Goal: Task Accomplishment & Management: Use online tool/utility

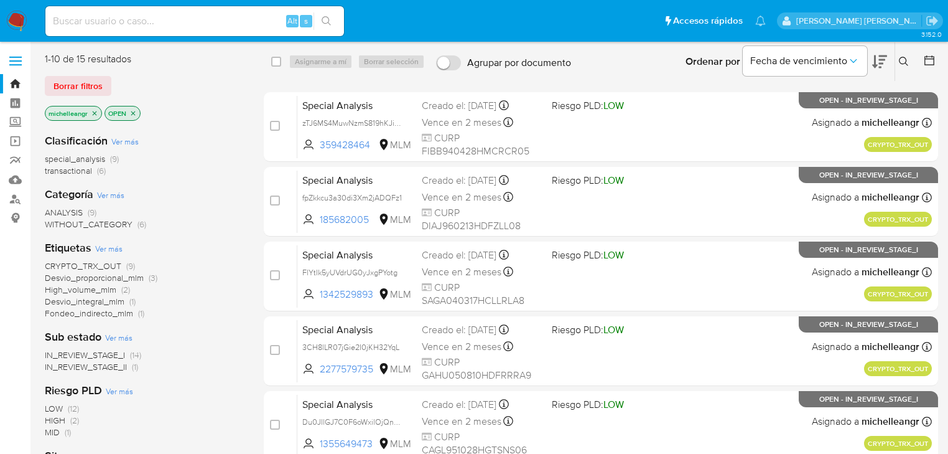
click at [184, 27] on input at bounding box center [194, 21] width 299 height 16
paste input "F80ylSuwmOKkDvqAYkuu8Sao"
type input "F80ylSuwmOKkDvqAYkuu8Sao"
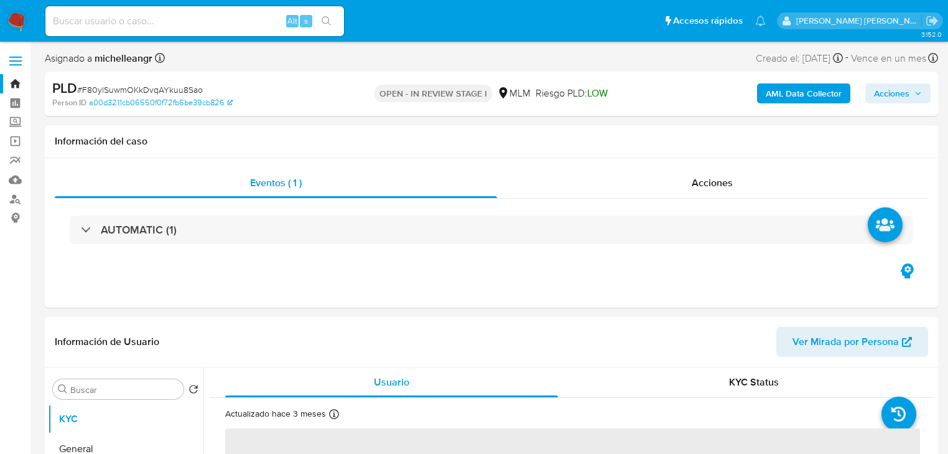
select select "10"
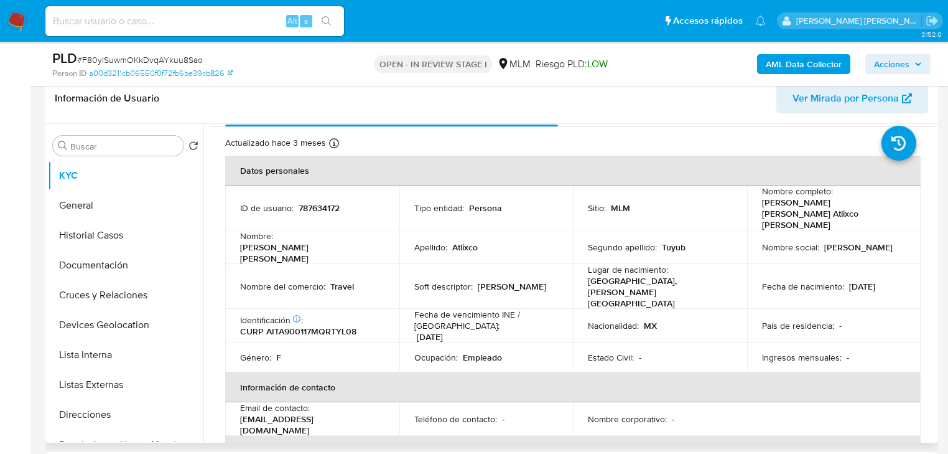
scroll to position [50, 0]
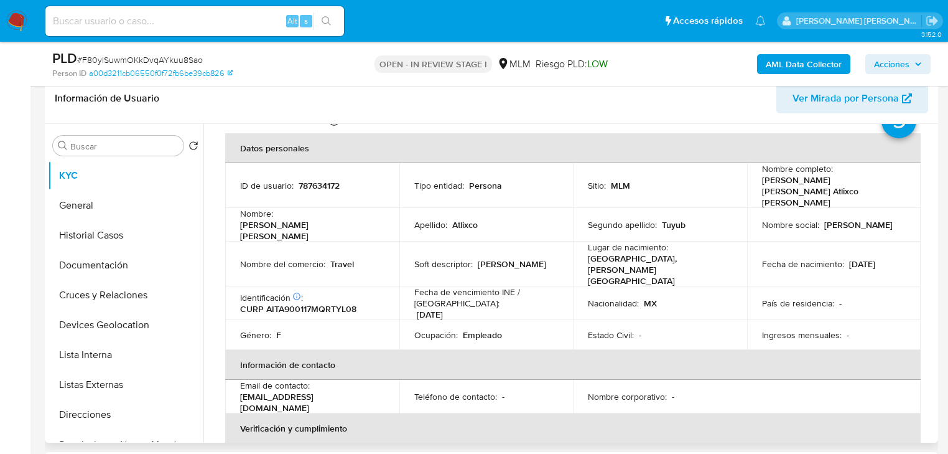
click at [869, 258] on p "[DATE]" at bounding box center [863, 263] width 26 height 11
click at [838, 258] on p "Fecha de nacimiento :" at bounding box center [803, 263] width 82 height 11
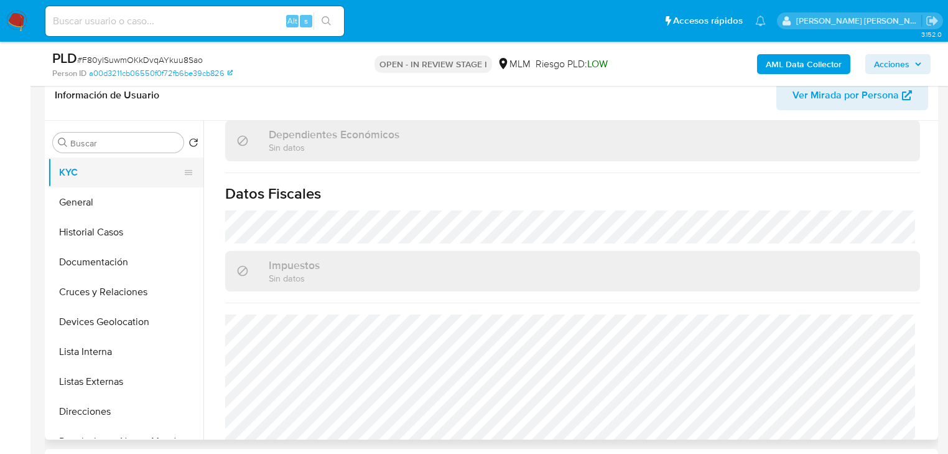
scroll to position [199, 0]
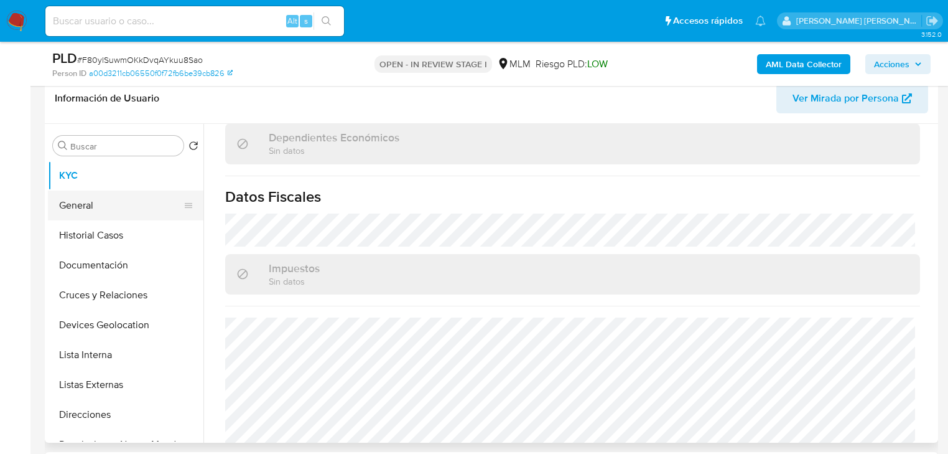
drag, startPoint x: 108, startPoint y: 202, endPoint x: 124, endPoint y: 202, distance: 16.8
click at [108, 200] on button "General" at bounding box center [121, 205] width 146 height 30
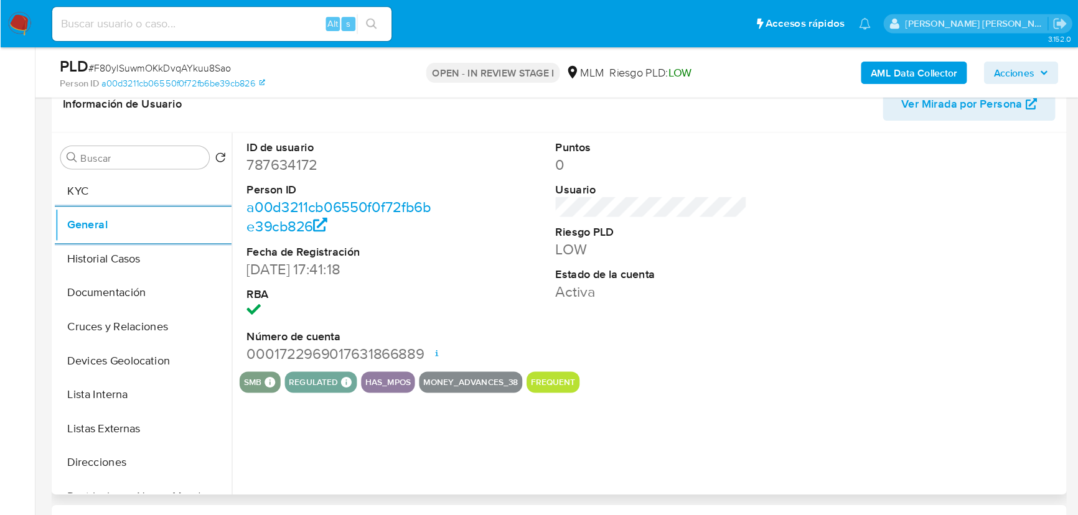
scroll to position [249, 0]
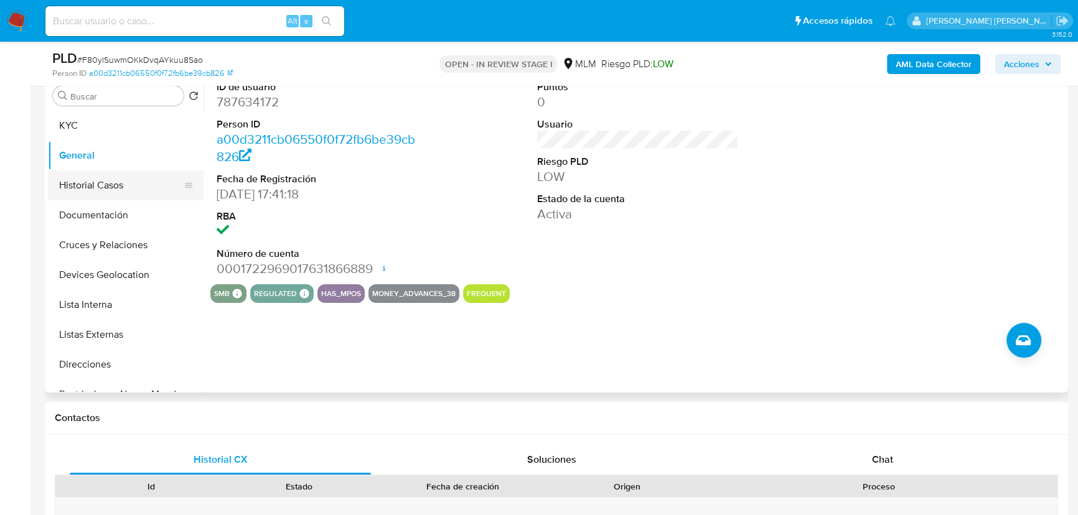
click at [89, 196] on button "Historial Casos" at bounding box center [121, 186] width 146 height 30
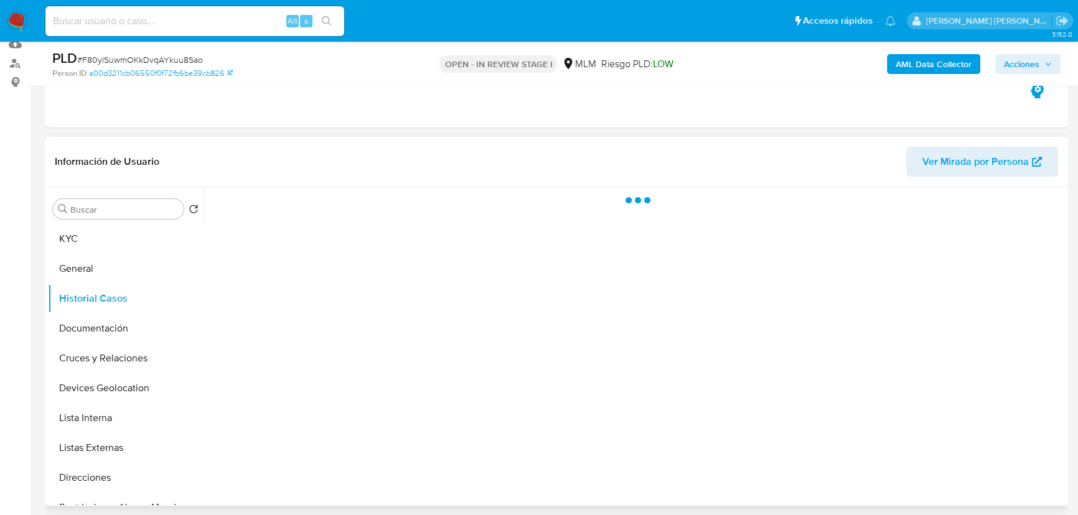
scroll to position [192, 0]
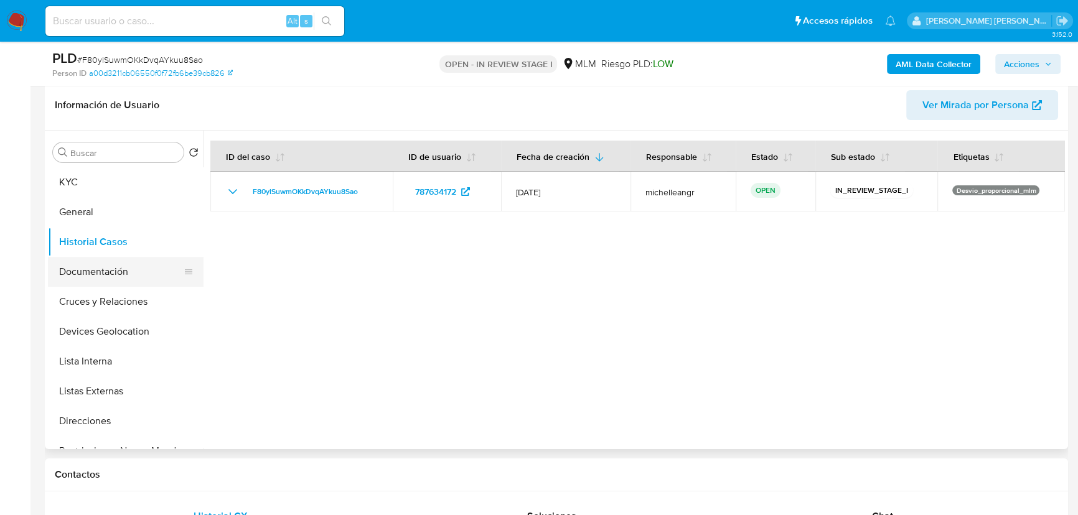
click at [124, 272] on button "Documentación" at bounding box center [121, 272] width 146 height 30
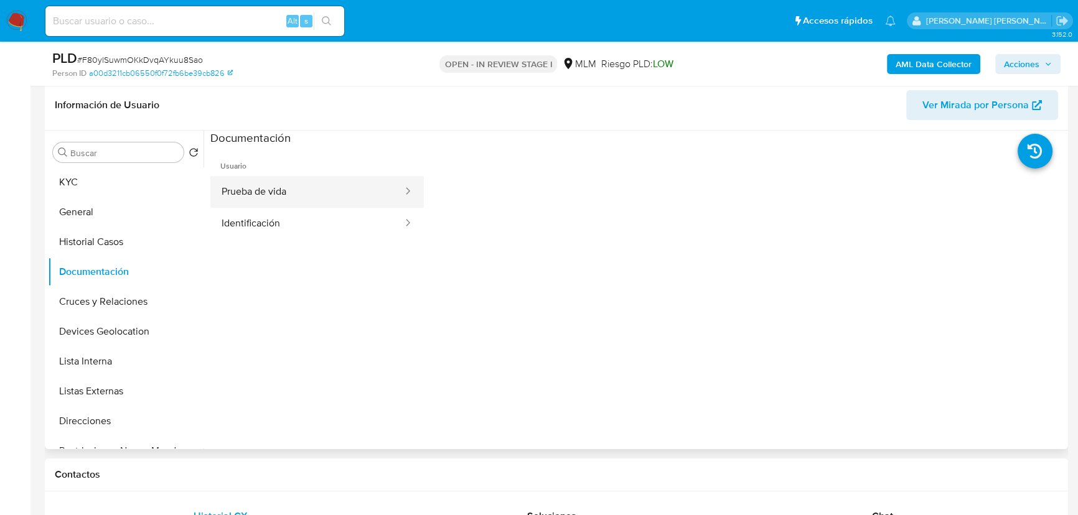
drag, startPoint x: 278, startPoint y: 180, endPoint x: 316, endPoint y: 180, distance: 38.0
click at [279, 179] on button "Prueba de vida" at bounding box center [307, 192] width 194 height 32
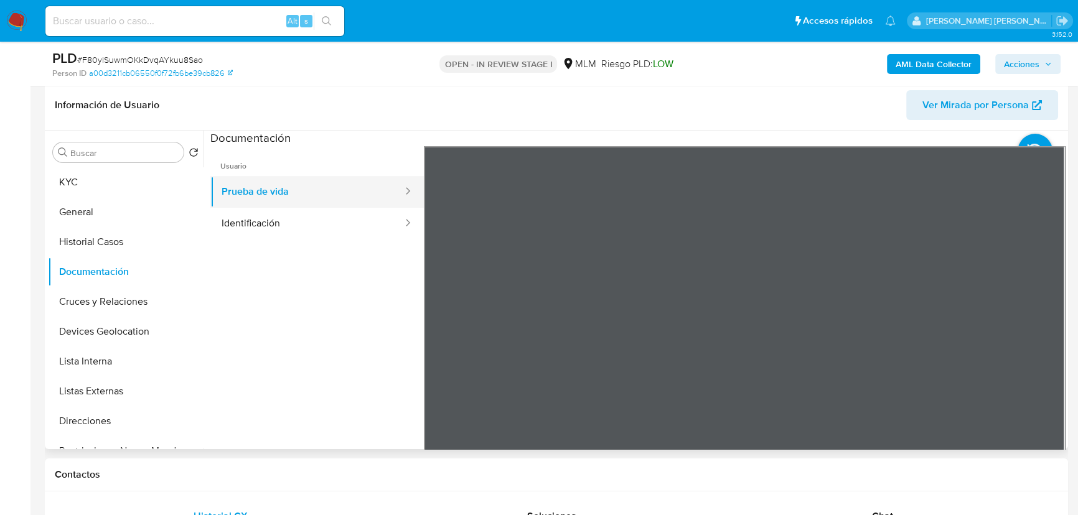
click at [322, 207] on button "Prueba de vida" at bounding box center [307, 192] width 194 height 32
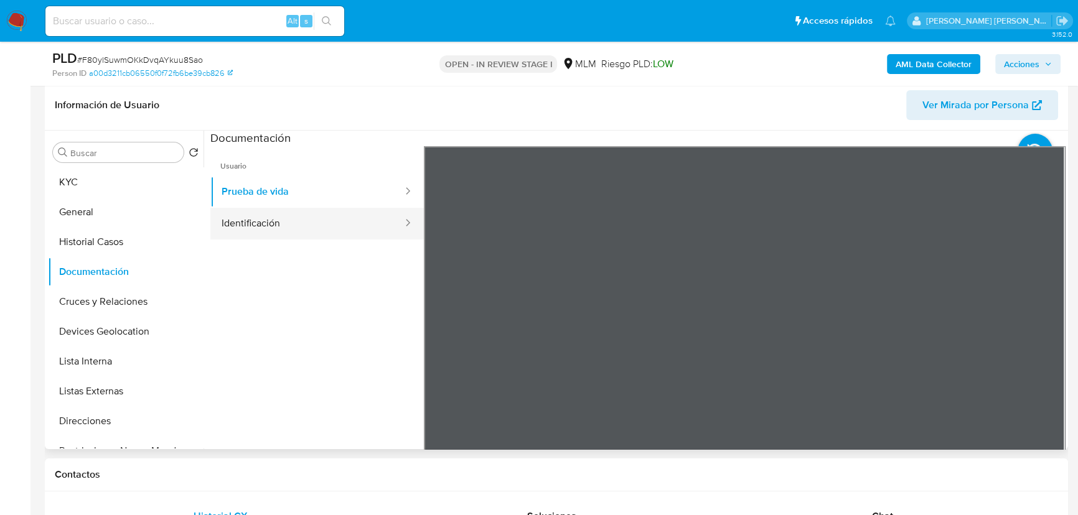
click at [327, 235] on button "Identificación" at bounding box center [307, 224] width 194 height 32
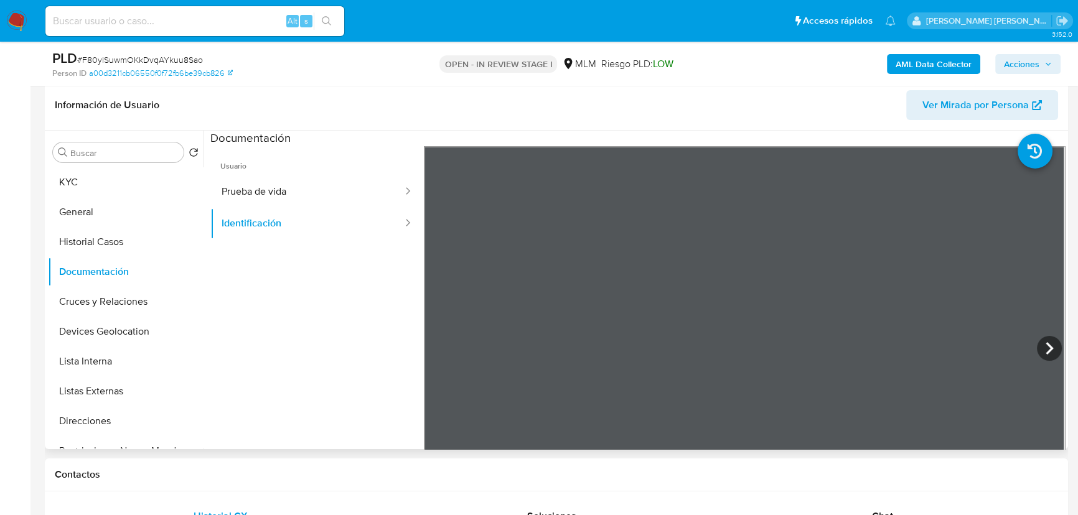
scroll to position [0, 0]
click at [123, 297] on button "Cruces y Relaciones" at bounding box center [121, 302] width 146 height 30
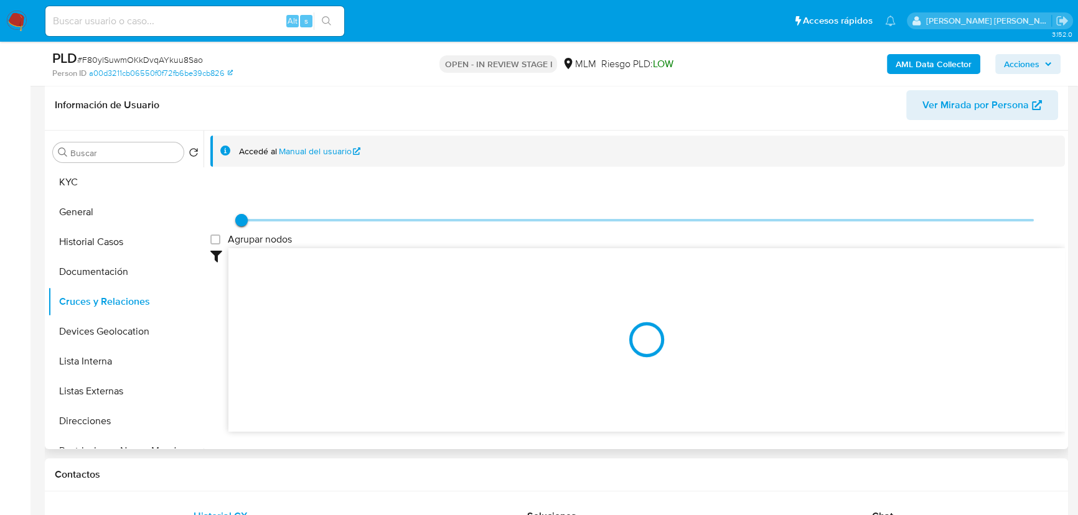
click at [907, 279] on div at bounding box center [646, 340] width 836 height 184
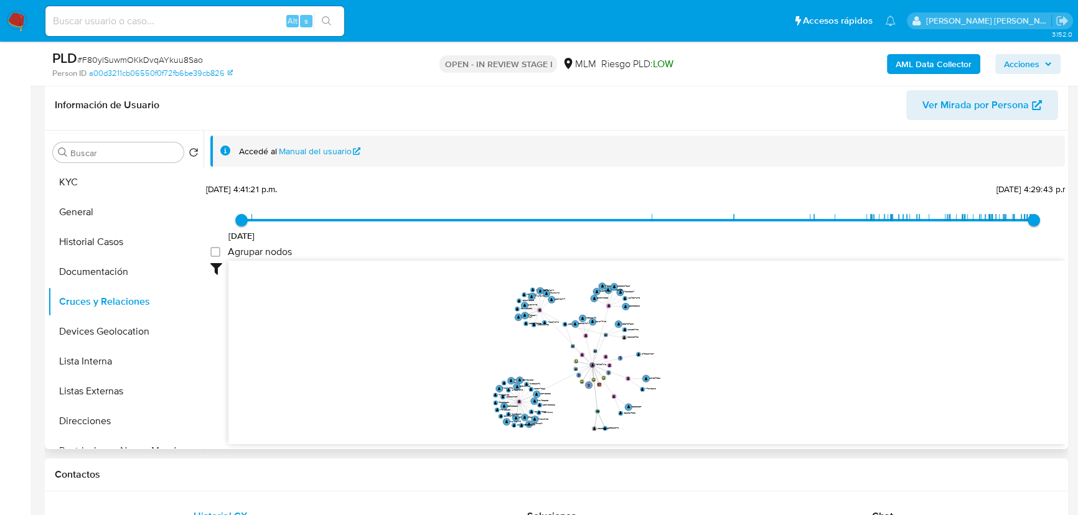
drag, startPoint x: 567, startPoint y: 313, endPoint x: 547, endPoint y: 357, distance: 47.9
click at [547, 357] on icon "person-a00d3211cb06550f0f72fb6be39cb826  user-787634172  787634172 device-682…" at bounding box center [646, 351] width 836 height 180
drag, startPoint x: 93, startPoint y: 329, endPoint x: 113, endPoint y: 329, distance: 19.9
click at [96, 329] on button "Devices Geolocation" at bounding box center [121, 332] width 146 height 30
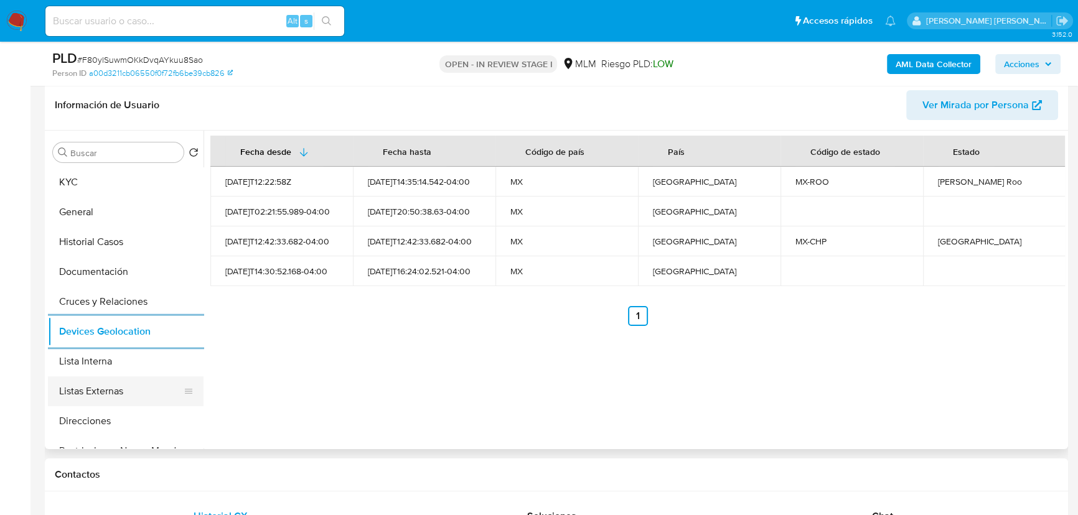
click at [119, 398] on button "Listas Externas" at bounding box center [121, 392] width 146 height 30
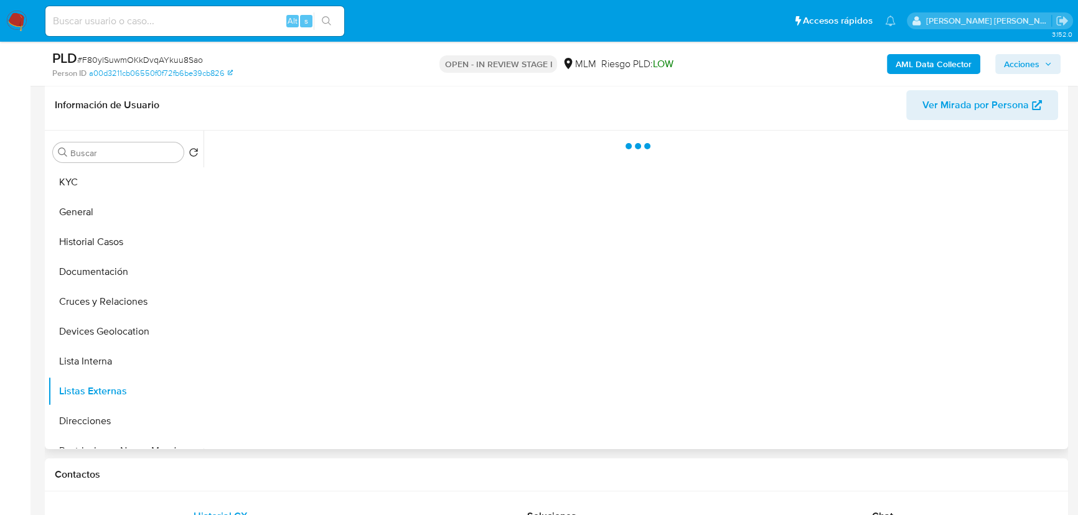
click at [395, 361] on div at bounding box center [634, 290] width 861 height 319
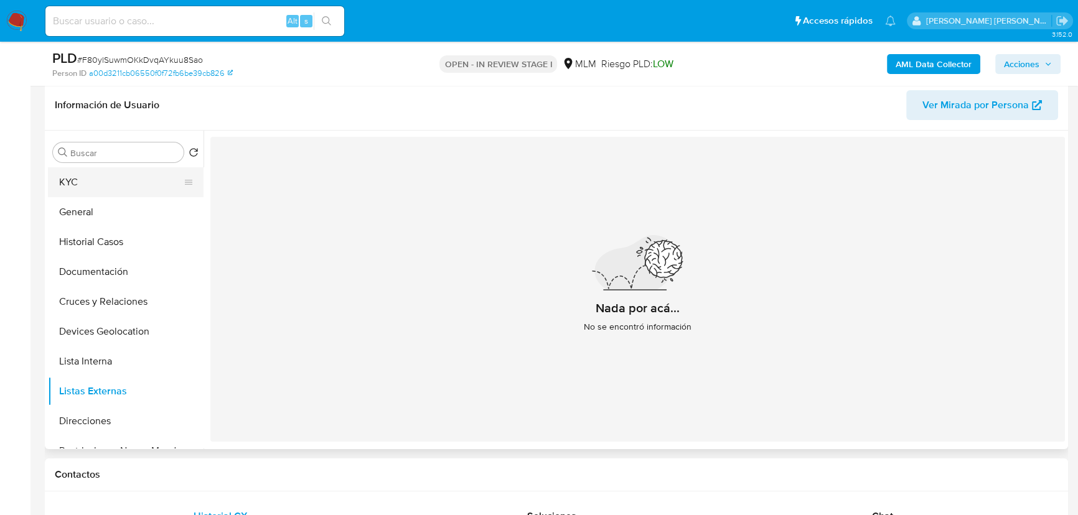
click at [83, 186] on button "KYC" at bounding box center [121, 182] width 146 height 30
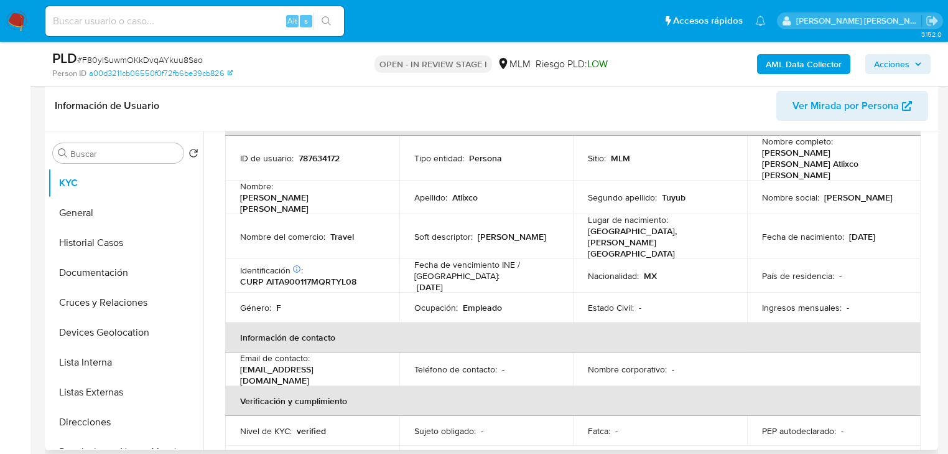
scroll to position [106, 0]
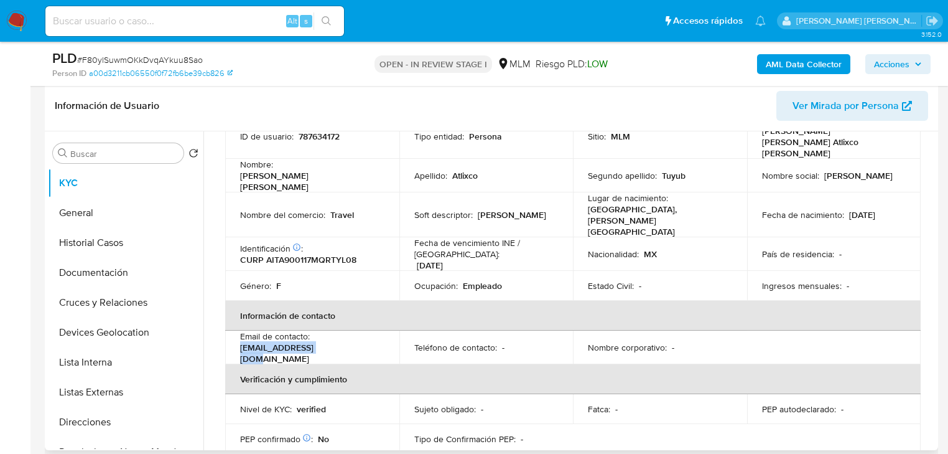
drag, startPoint x: 299, startPoint y: 321, endPoint x: 240, endPoint y: 321, distance: 59.7
click at [240, 330] on div "Email de contacto : [EMAIL_ADDRESS][DOMAIN_NAME]" at bounding box center [312, 347] width 144 height 34
copy p "[EMAIL_ADDRESS][DOMAIN_NAME]"
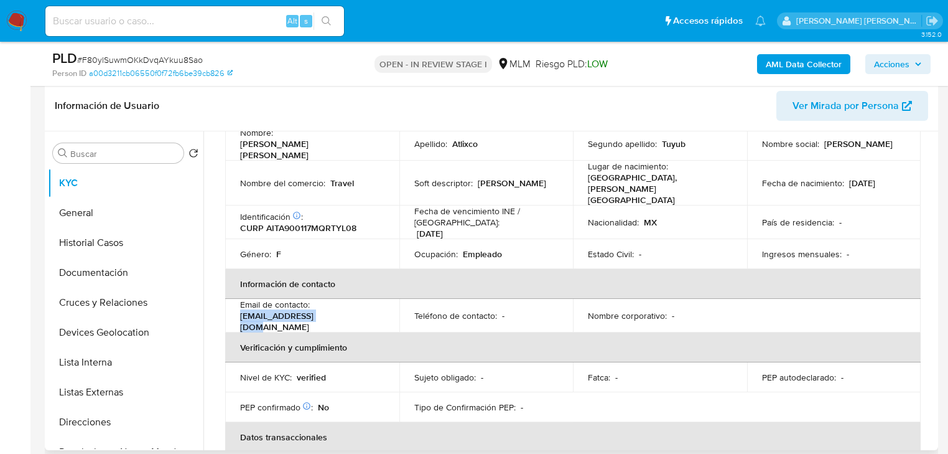
scroll to position [0, 0]
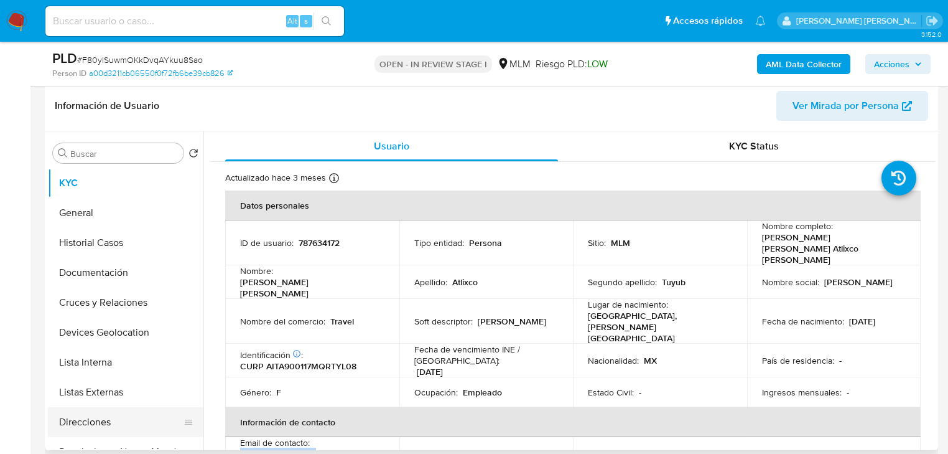
click at [115, 416] on button "Direcciones" at bounding box center [121, 422] width 146 height 30
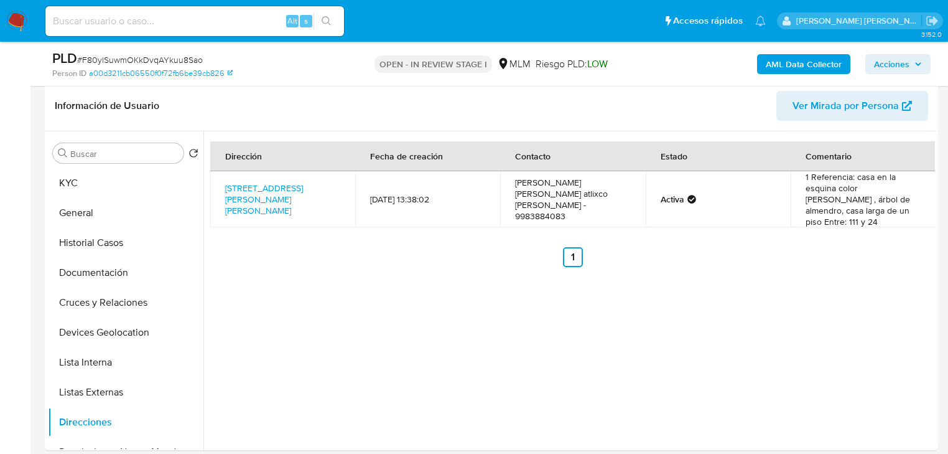
scroll to position [241, 0]
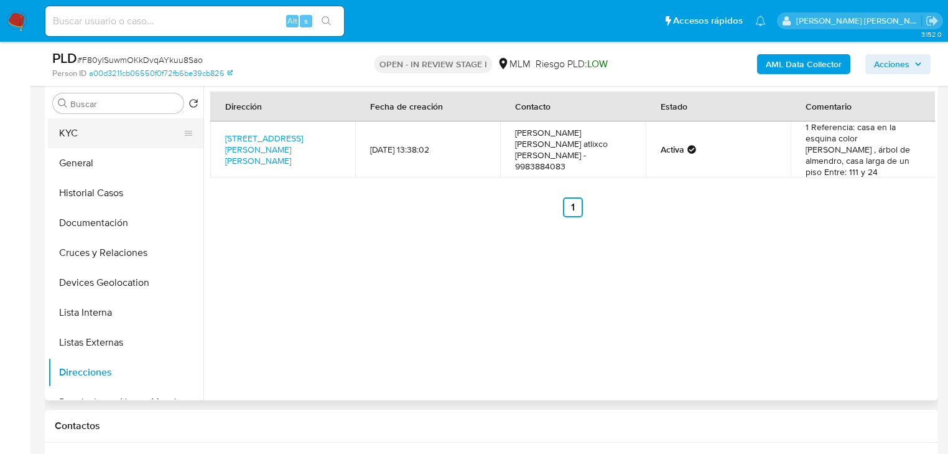
click at [83, 144] on button "KYC" at bounding box center [121, 133] width 146 height 30
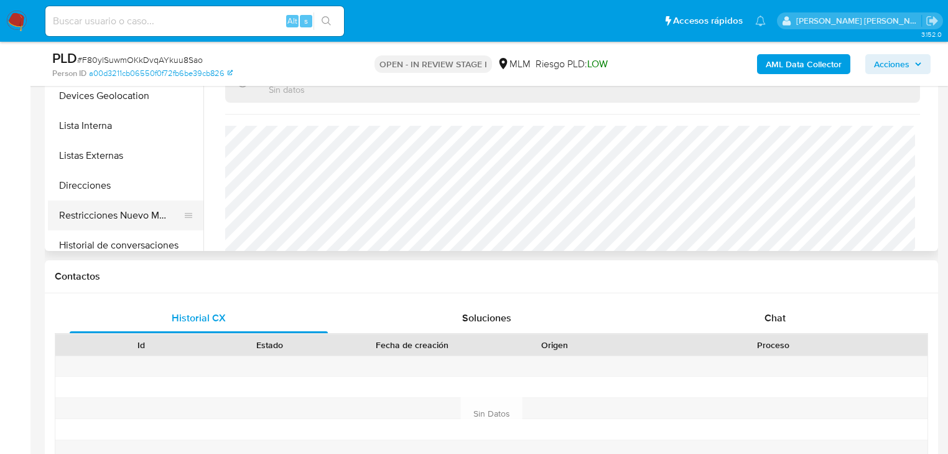
scroll to position [100, 0]
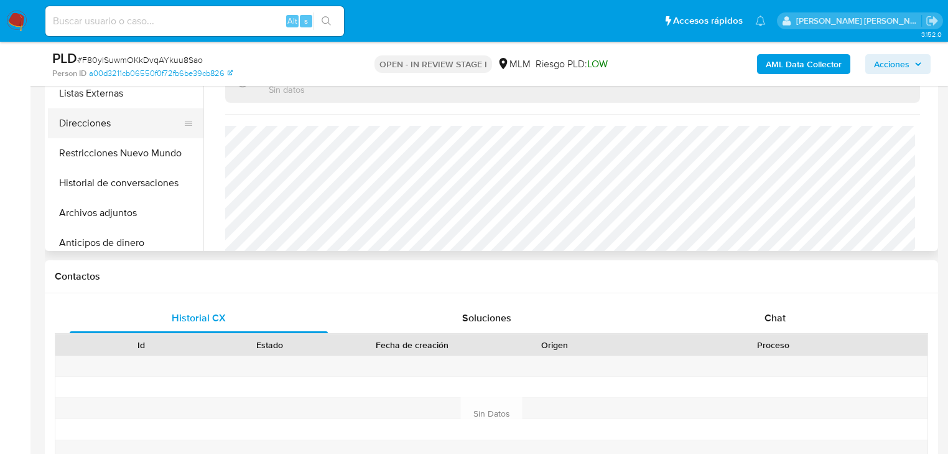
click at [82, 122] on button "Direcciones" at bounding box center [121, 123] width 146 height 30
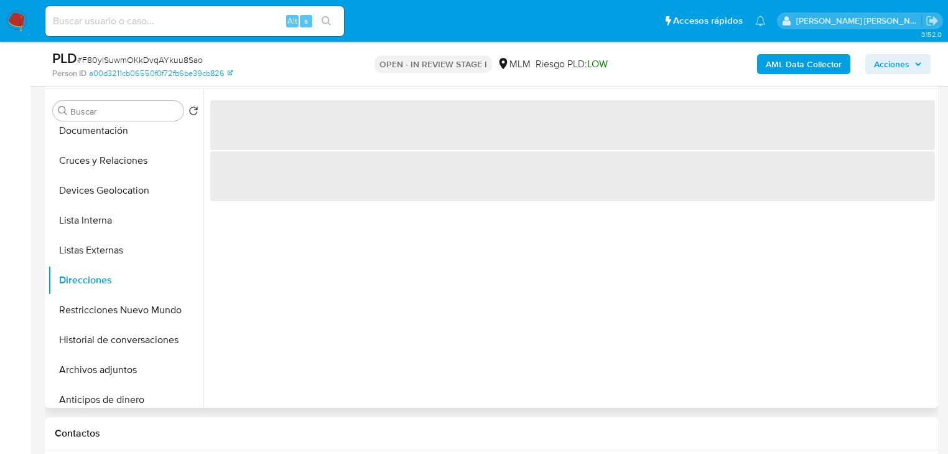
scroll to position [142, 0]
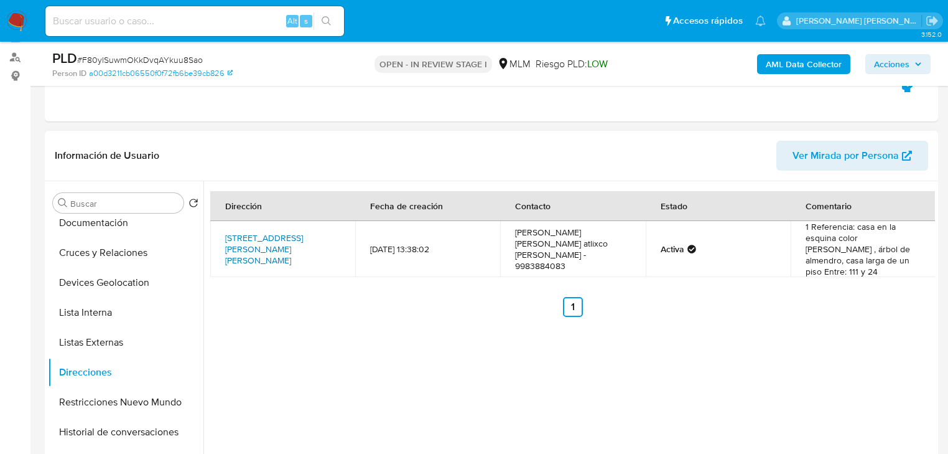
click at [274, 232] on link "[STREET_ADDRESS][PERSON_NAME][PERSON_NAME]" at bounding box center [264, 249] width 78 height 35
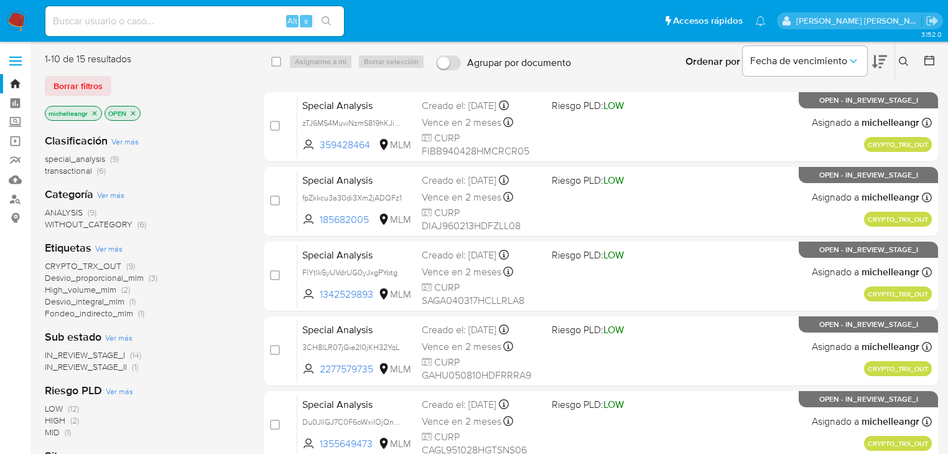
click at [118, 19] on input at bounding box center [194, 21] width 299 height 16
paste input "F80ylSuwmOKkDvqAYkuu8Sao"
type input "F80ylSuwmOKkDvqAYkuu8Sao"
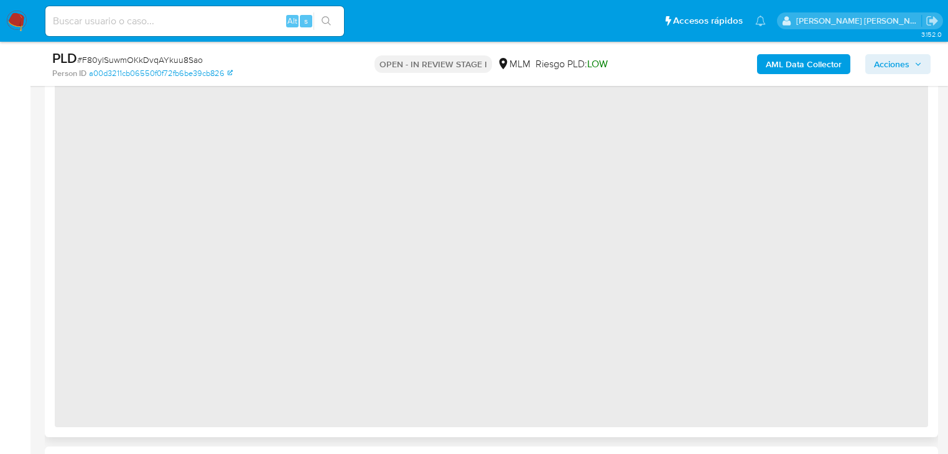
scroll to position [1145, 0]
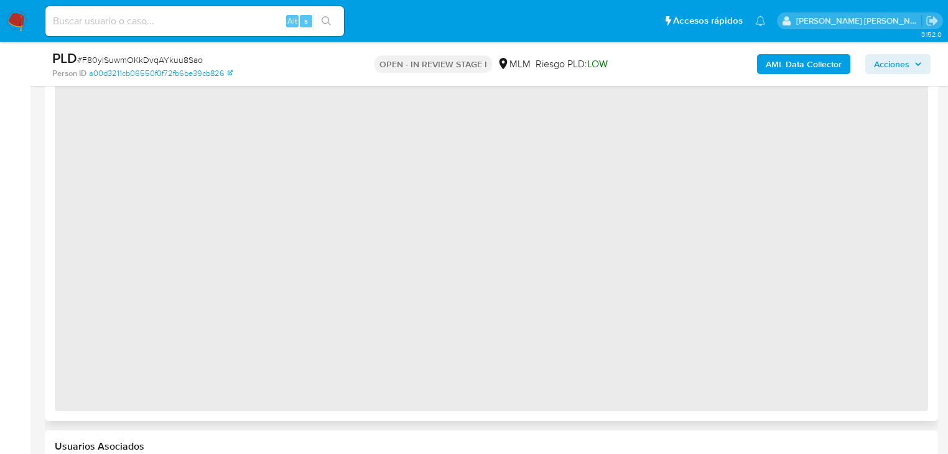
select select "10"
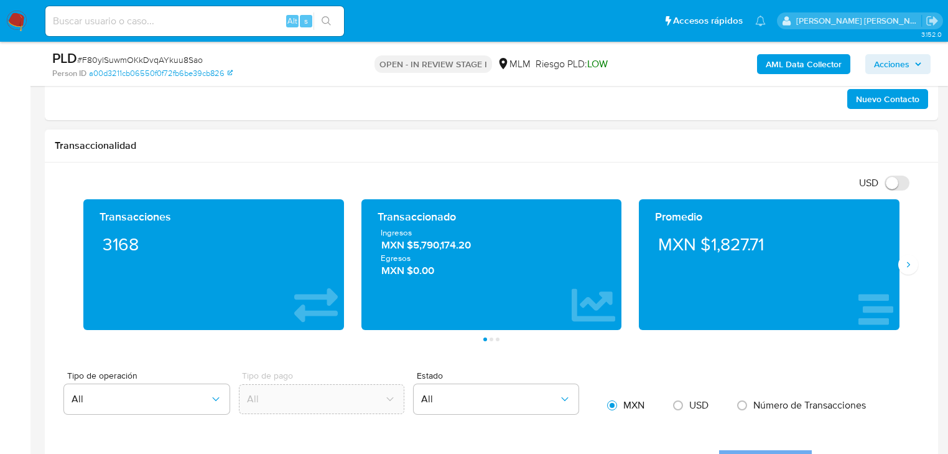
scroll to position [846, 0]
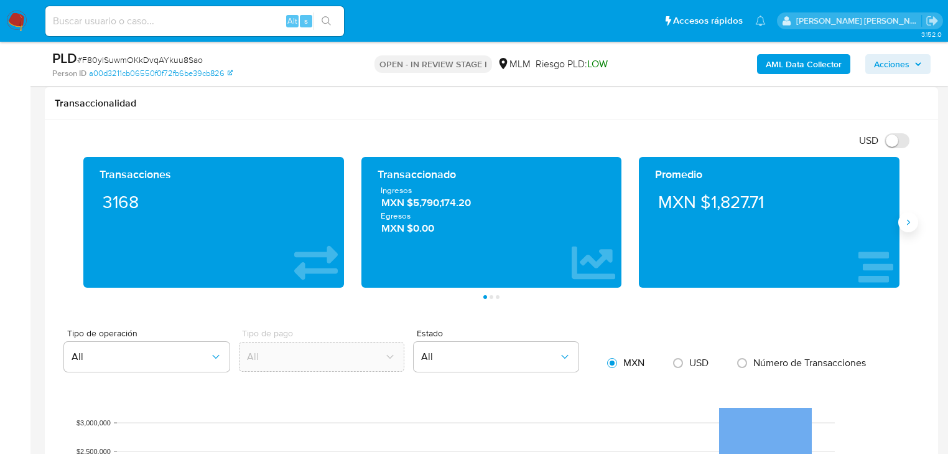
click at [908, 217] on icon "Siguiente" at bounding box center [909, 222] width 10 height 10
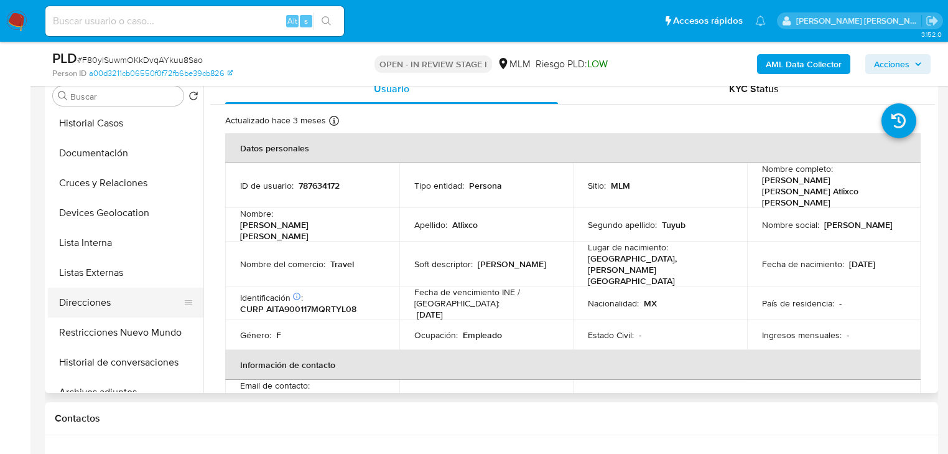
scroll to position [100, 0]
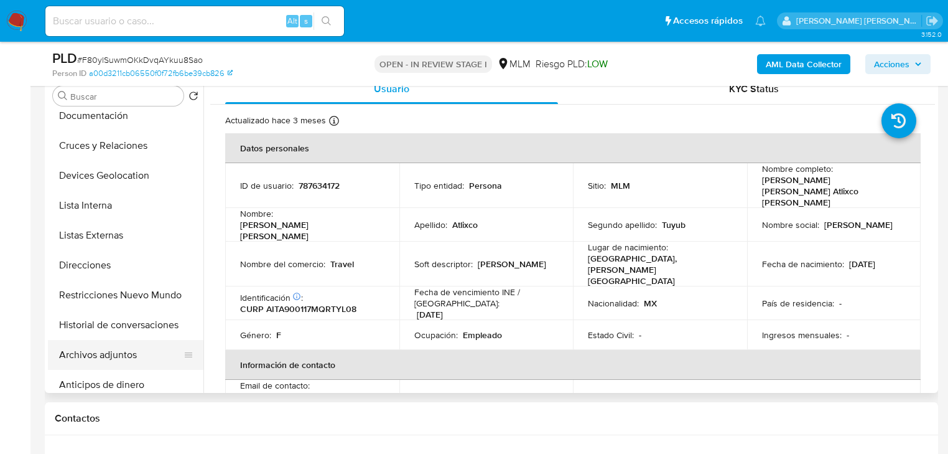
drag, startPoint x: 129, startPoint y: 350, endPoint x: 137, endPoint y: 344, distance: 10.6
click at [129, 349] on button "Archivos adjuntos" at bounding box center [121, 355] width 146 height 30
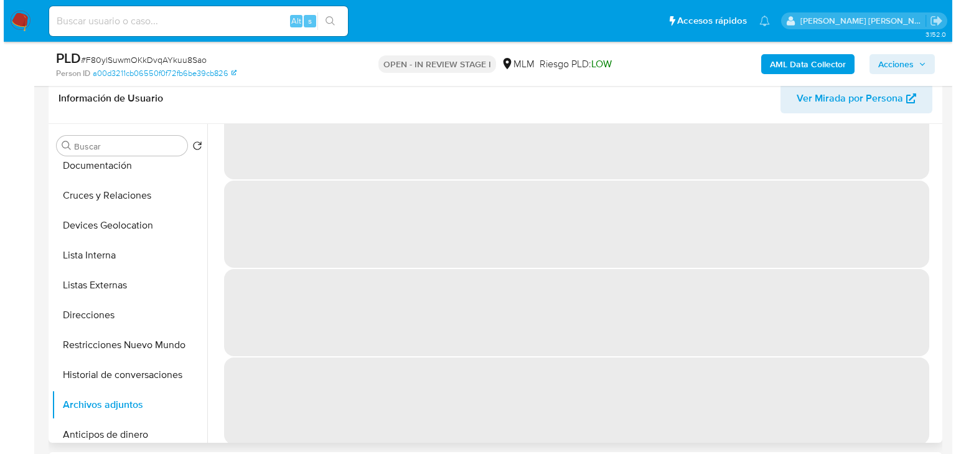
scroll to position [54, 0]
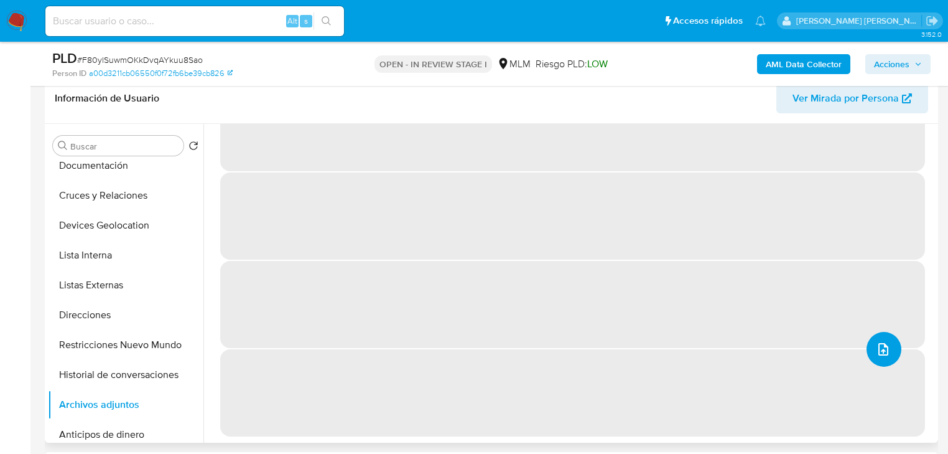
click at [886, 345] on icon "upload-file" at bounding box center [883, 349] width 15 height 15
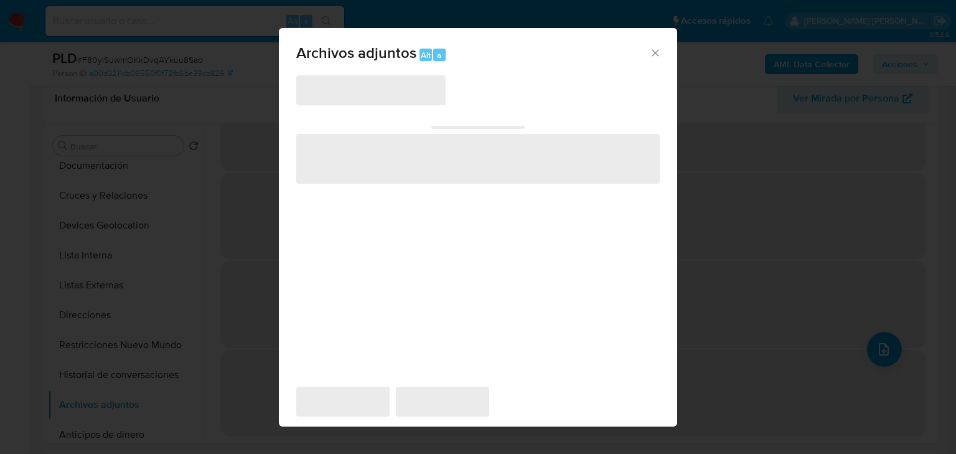
scroll to position [0, 0]
click at [360, 93] on span "‌" at bounding box center [370, 90] width 149 height 30
click at [361, 95] on span "‌" at bounding box center [370, 90] width 149 height 30
click at [363, 95] on span "‌" at bounding box center [370, 90] width 149 height 30
click at [650, 50] on icon "Cerrar" at bounding box center [655, 53] width 12 height 12
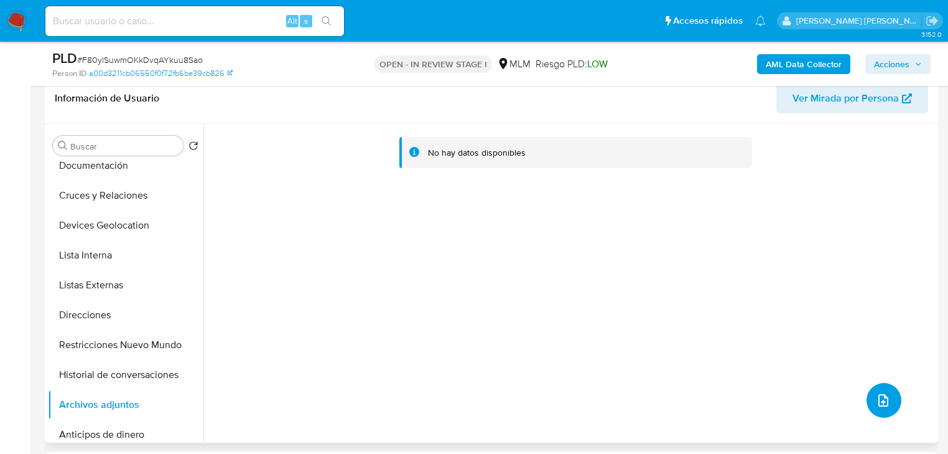
click at [876, 401] on icon "upload-file" at bounding box center [883, 400] width 15 height 15
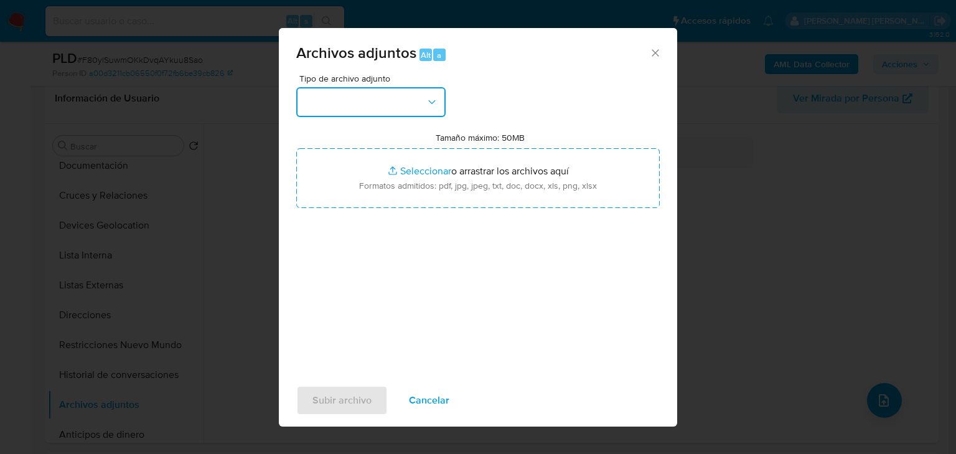
click at [354, 107] on button "button" at bounding box center [370, 102] width 149 height 30
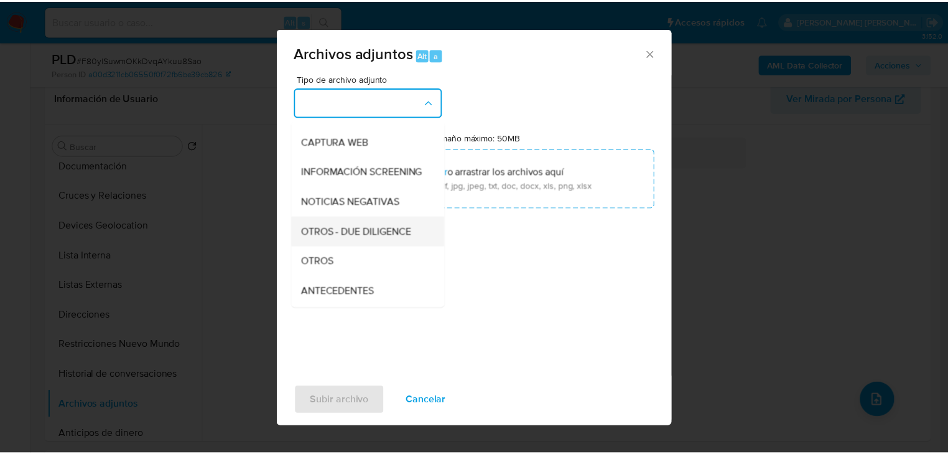
scroll to position [85, 0]
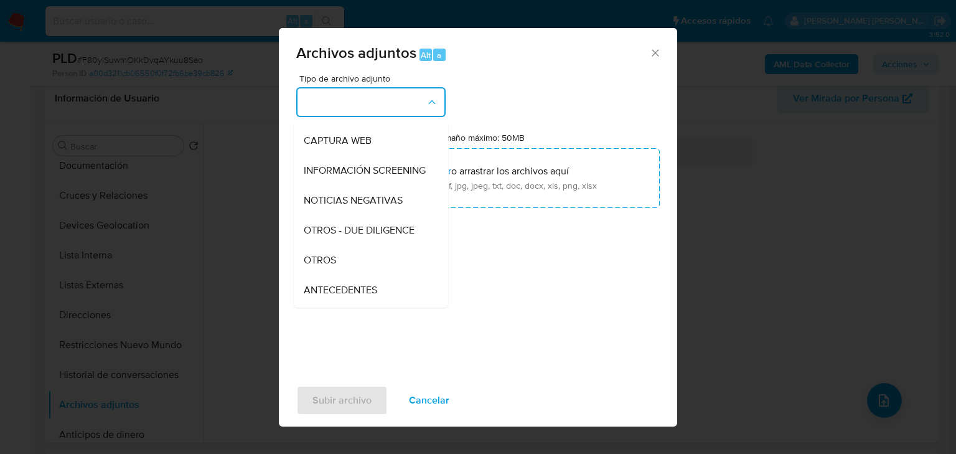
drag, startPoint x: 322, startPoint y: 280, endPoint x: 324, endPoint y: 270, distance: 10.3
click at [321, 273] on div "OTROS" at bounding box center [367, 260] width 127 height 30
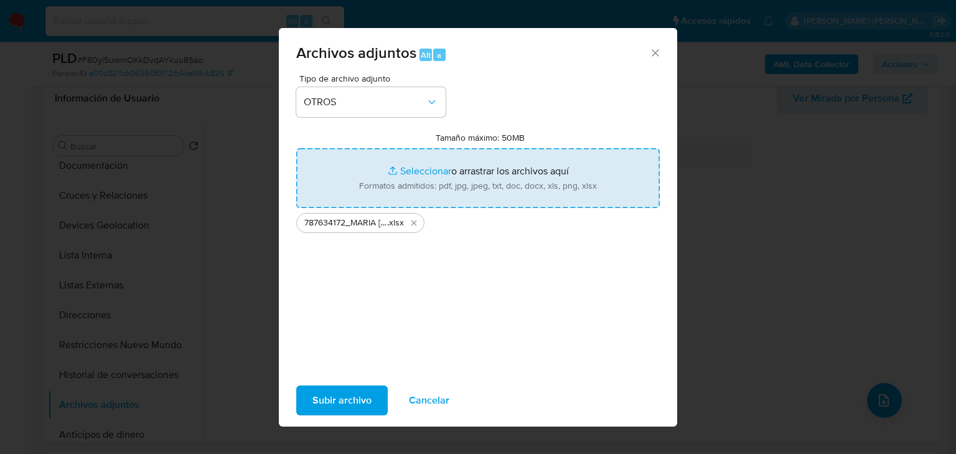
type input "C:\fakepath\787634172_MARIA ALEJANDRA ATLIXCO TUYUB_JUL25.pdf"
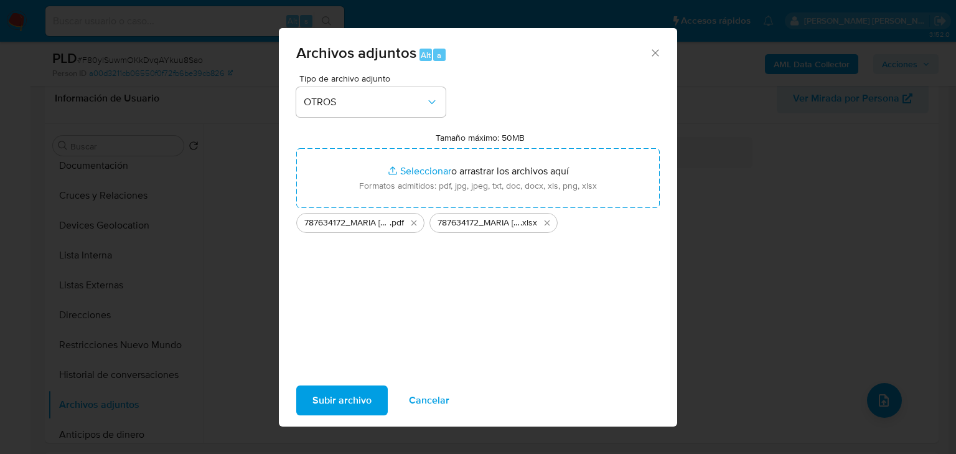
drag, startPoint x: 433, startPoint y: 150, endPoint x: 343, endPoint y: 396, distance: 262.2
click at [343, 396] on span "Subir archivo" at bounding box center [341, 399] width 59 height 27
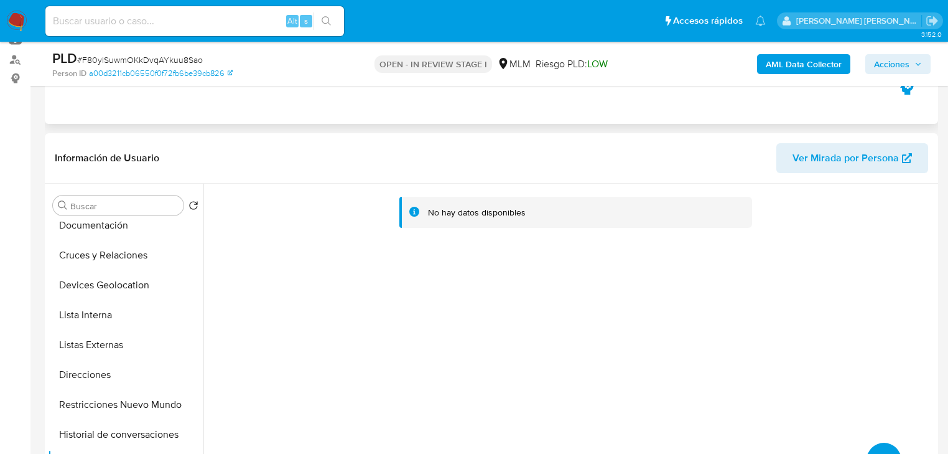
scroll to position [50, 0]
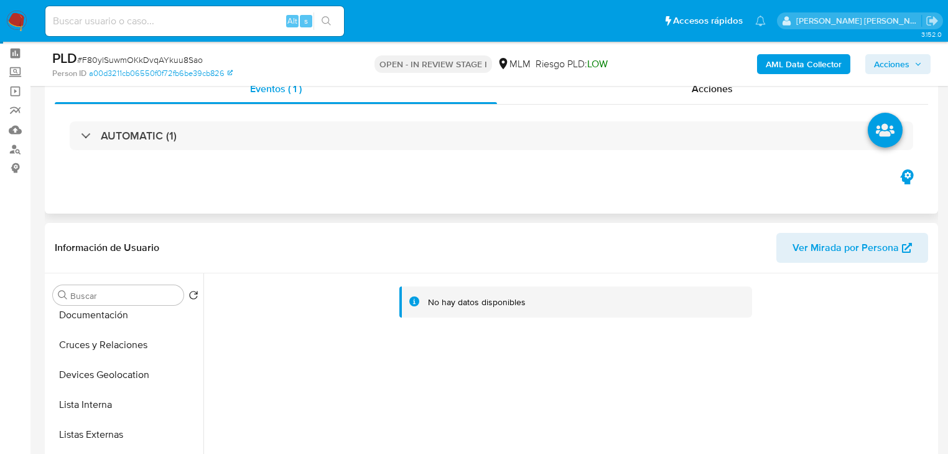
drag, startPoint x: 706, startPoint y: 126, endPoint x: 714, endPoint y: 110, distance: 18.1
click at [707, 124] on div "AUTOMATIC (1)" at bounding box center [492, 135] width 844 height 29
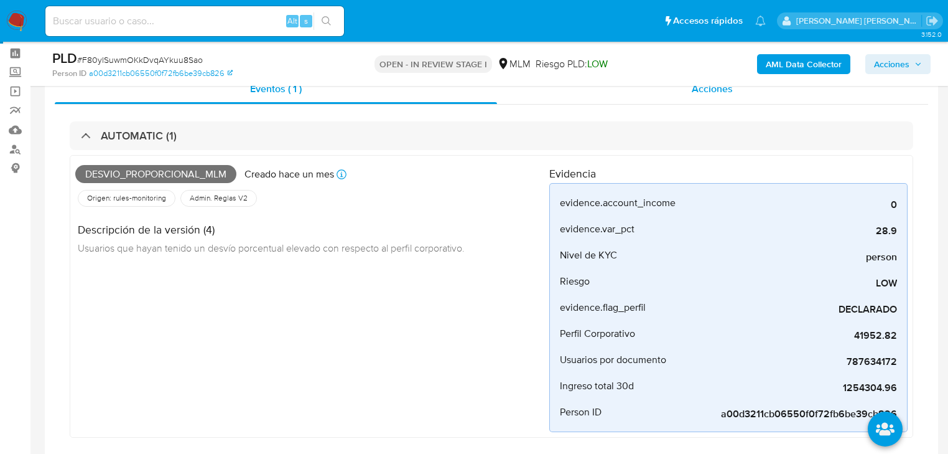
click at [714, 90] on span "Acciones" at bounding box center [712, 89] width 41 height 14
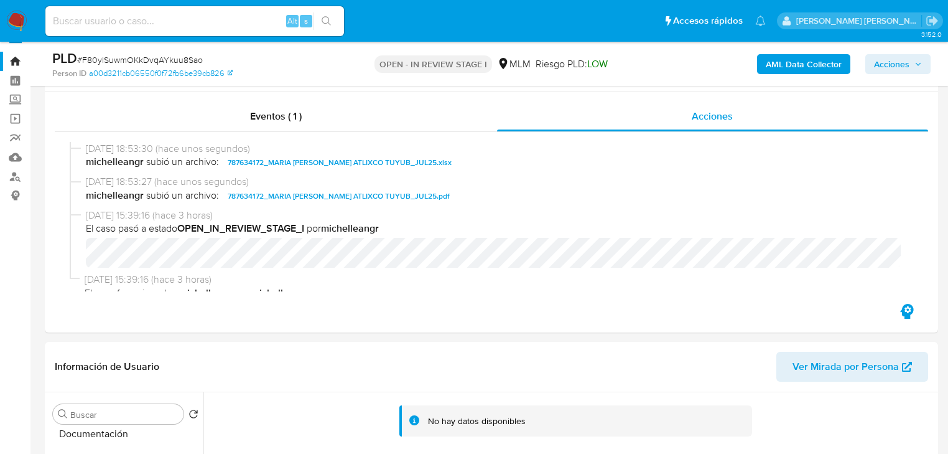
scroll to position [0, 0]
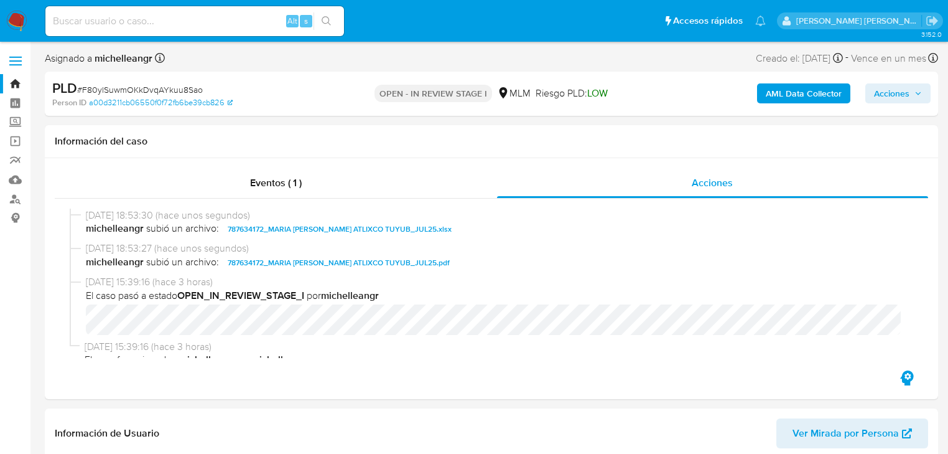
click at [892, 99] on span "Acciones" at bounding box center [891, 93] width 35 height 20
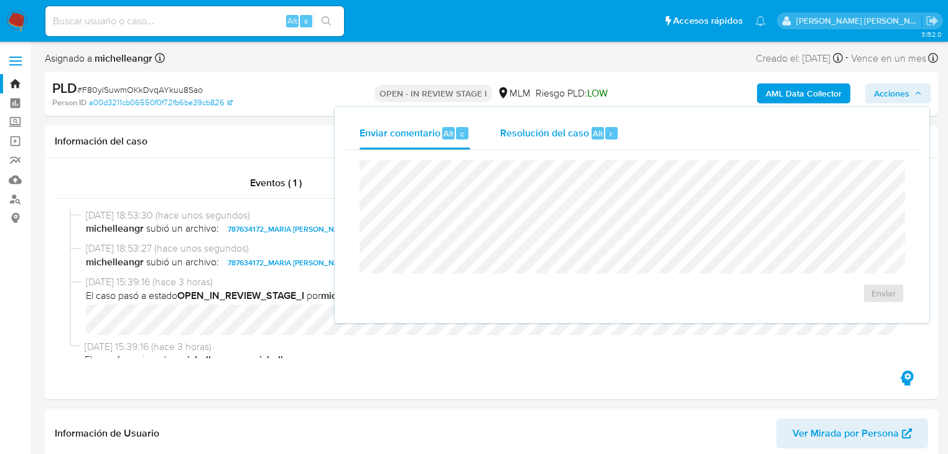
click at [551, 129] on span "Resolución del caso" at bounding box center [544, 133] width 89 height 14
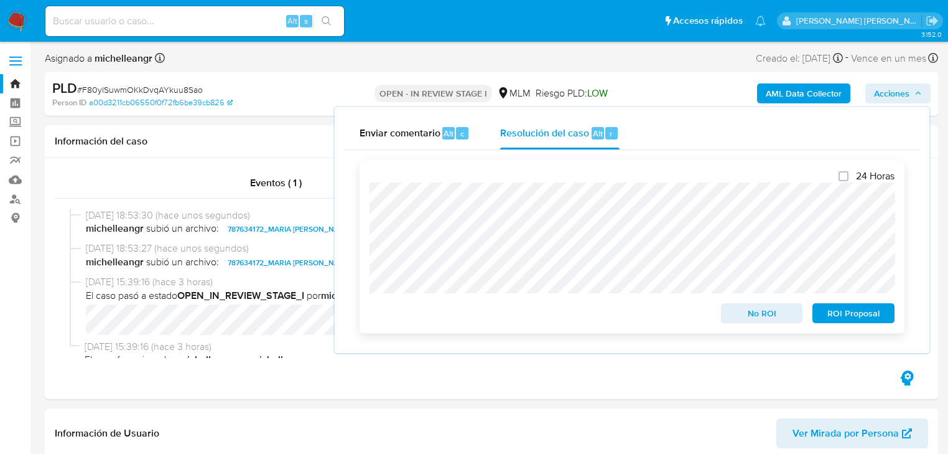
click at [843, 312] on span "ROI Proposal" at bounding box center [854, 312] width 65 height 17
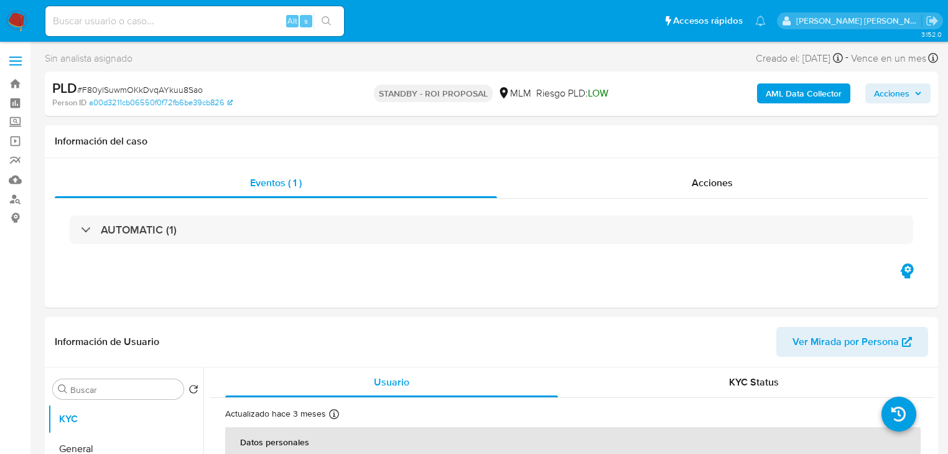
select select "10"
